Goal: Check status: Check status

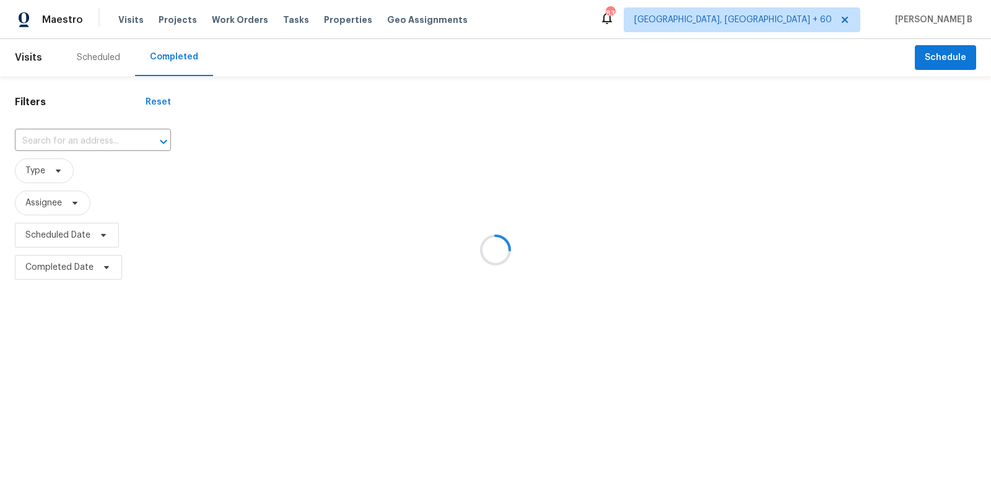
click at [84, 131] on div at bounding box center [495, 250] width 991 height 500
click at [87, 137] on div at bounding box center [495, 250] width 991 height 500
click at [90, 129] on div at bounding box center [495, 250] width 991 height 500
click at [92, 132] on div at bounding box center [495, 250] width 991 height 500
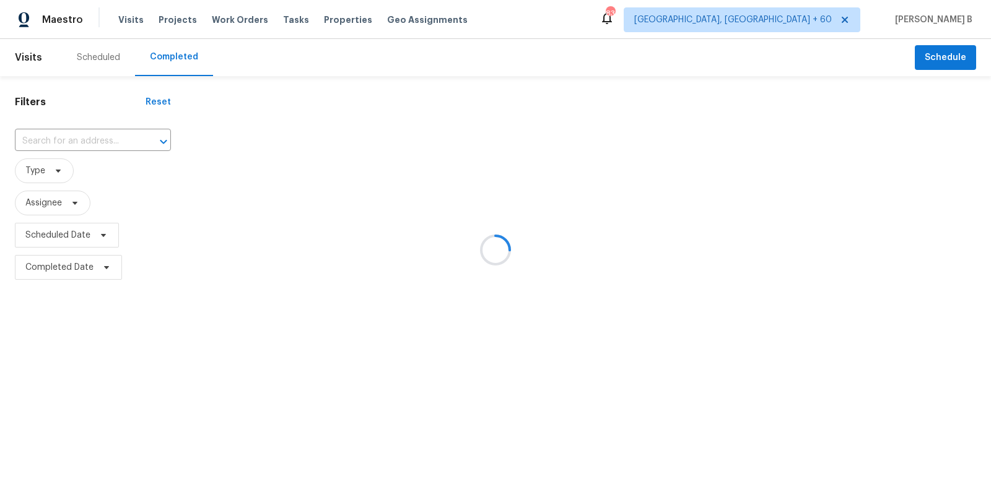
click at [95, 137] on div at bounding box center [495, 250] width 991 height 500
click at [102, 139] on div at bounding box center [495, 250] width 991 height 500
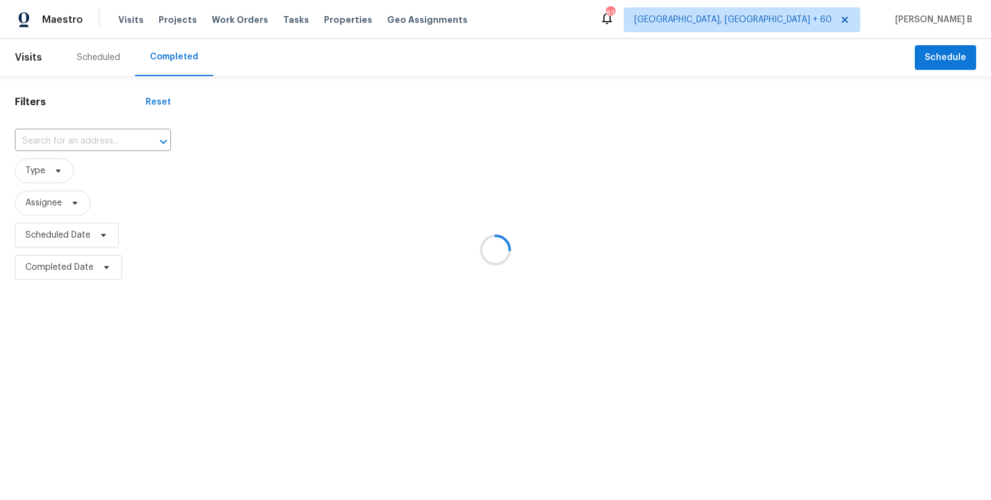
click at [102, 139] on div at bounding box center [495, 250] width 991 height 500
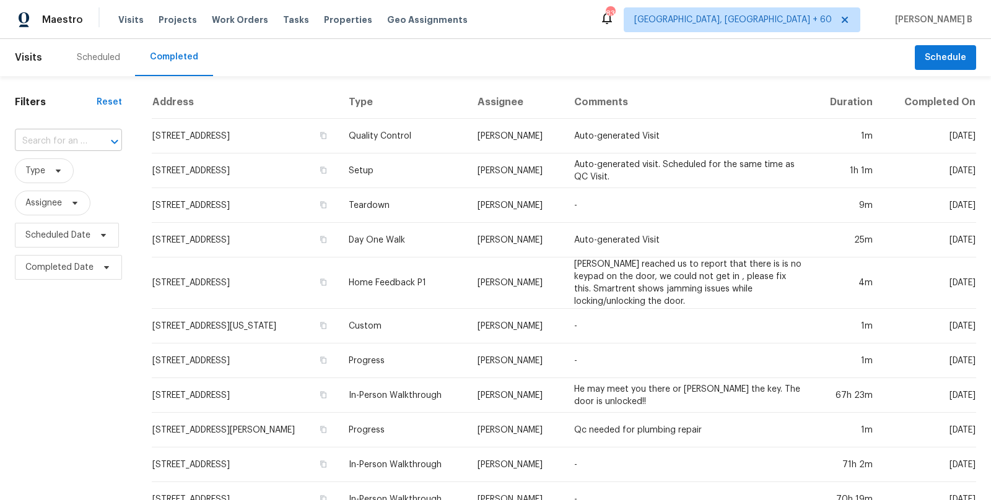
click at [75, 143] on input "text" at bounding box center [51, 141] width 72 height 19
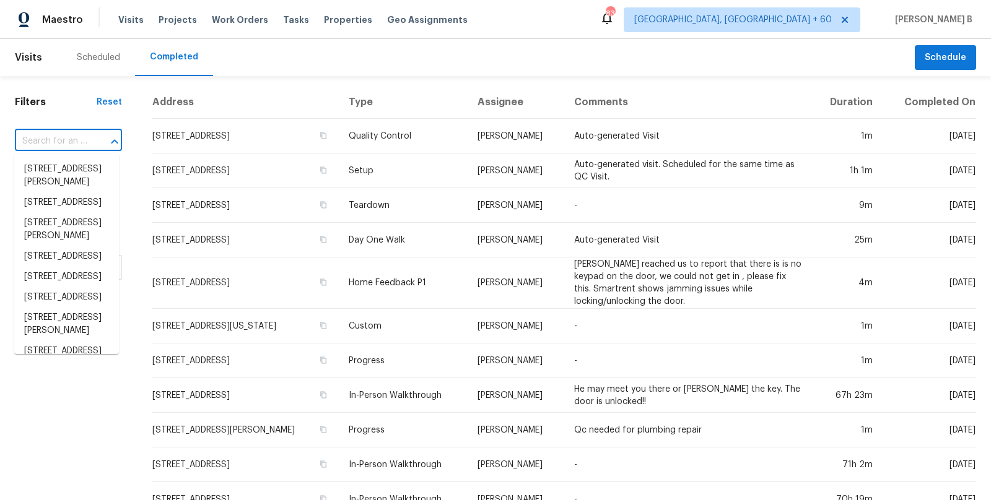
paste input "[STREET_ADDRESS]"
type input "[STREET_ADDRESS]"
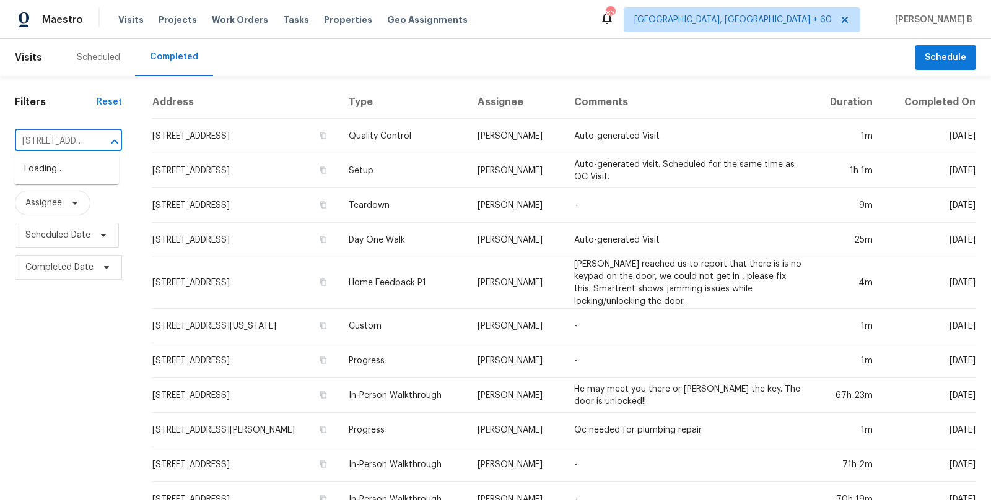
scroll to position [0, 77]
click at [85, 180] on li "[STREET_ADDRESS]" at bounding box center [66, 169] width 105 height 20
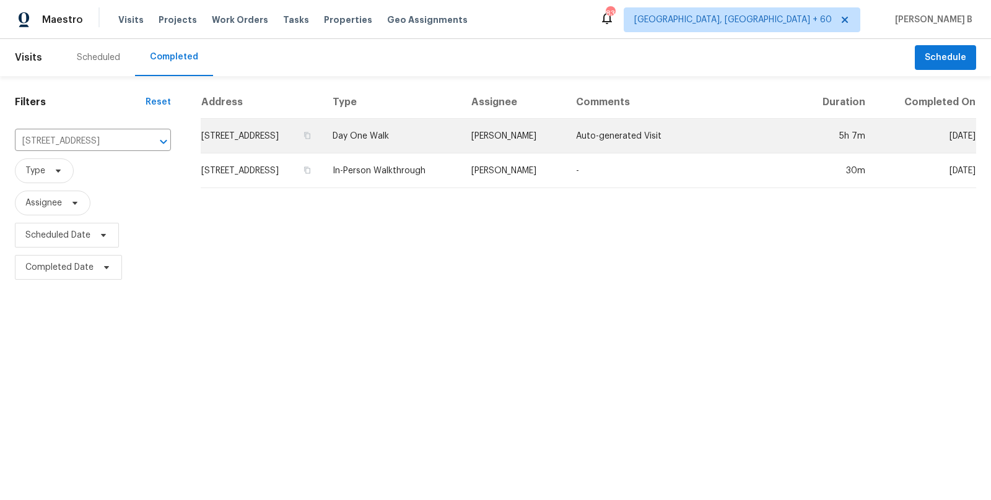
click at [461, 151] on td "Day One Walk" at bounding box center [392, 136] width 139 height 35
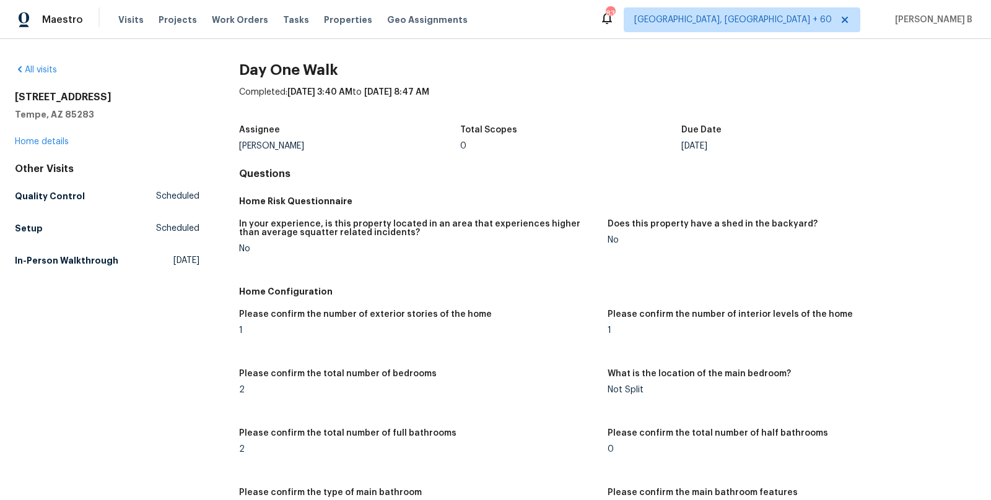
scroll to position [1330, 0]
